Goal: Information Seeking & Learning: Check status

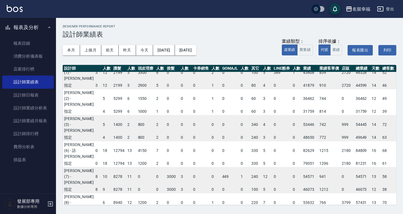
scroll to position [56, 88]
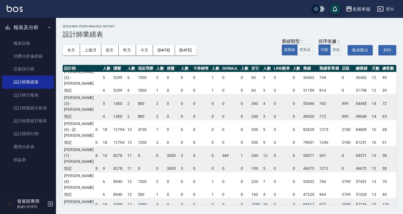
click at [350, 8] on icon "button" at bounding box center [348, 9] width 7 height 7
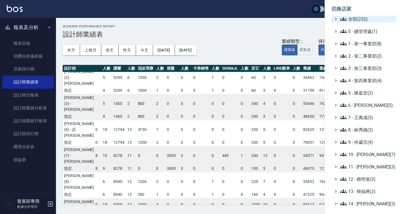
click at [364, 19] on span "全部(232)" at bounding box center [367, 19] width 54 height 7
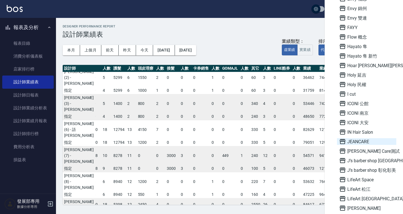
scroll to position [476, 0]
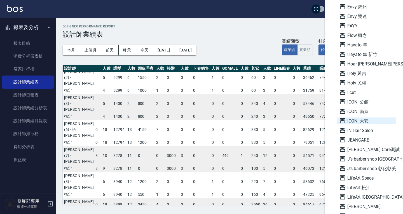
click at [360, 124] on span "ICONI 大安" at bounding box center [366, 120] width 55 height 7
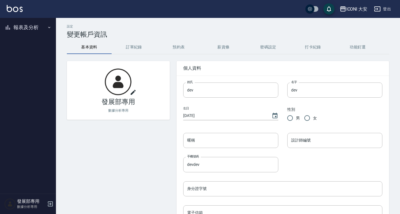
click at [29, 27] on button "報表及分析" at bounding box center [27, 27] width 51 height 15
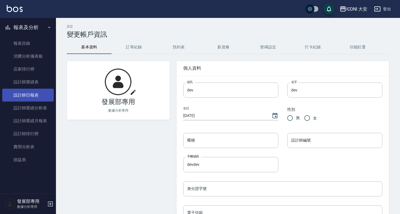
click at [28, 94] on link "設計師日報表" at bounding box center [27, 95] width 51 height 13
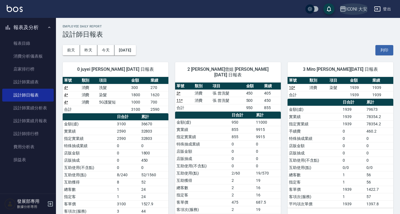
click at [349, 11] on div "ICONI 大安" at bounding box center [356, 9] width 21 height 7
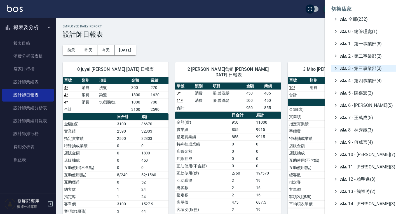
click at [361, 68] on span "3 - 第三事業部(3)" at bounding box center [367, 68] width 54 height 7
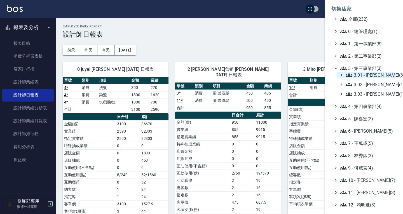
click at [361, 76] on span "3.01 - [PERSON_NAME](6)" at bounding box center [369, 75] width 48 height 7
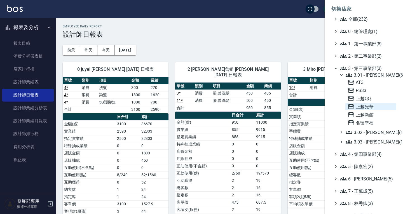
click at [370, 104] on span "上越光華" at bounding box center [370, 106] width 46 height 7
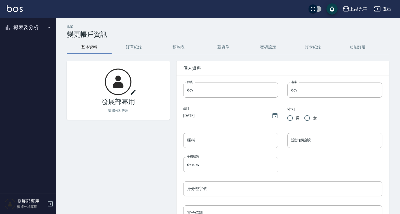
click at [23, 31] on button "報表及分析" at bounding box center [27, 27] width 51 height 15
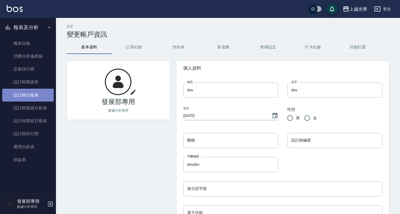
click at [33, 91] on link "設計師日報表" at bounding box center [27, 95] width 51 height 13
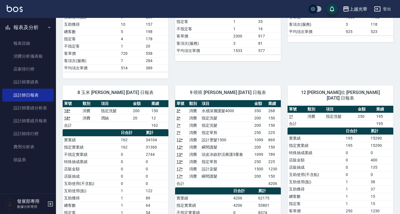
scroll to position [196, 0]
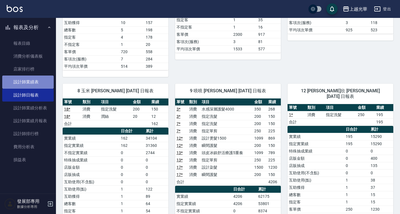
click at [37, 79] on link "設計師業績表" at bounding box center [27, 82] width 51 height 13
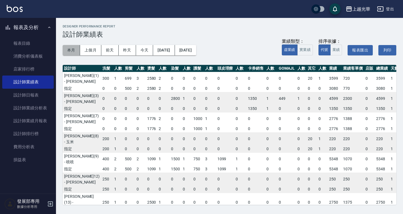
click at [71, 52] on button "本月" at bounding box center [71, 50] width 17 height 10
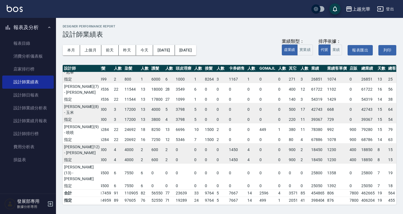
scroll to position [55, 54]
